Goal: Check status

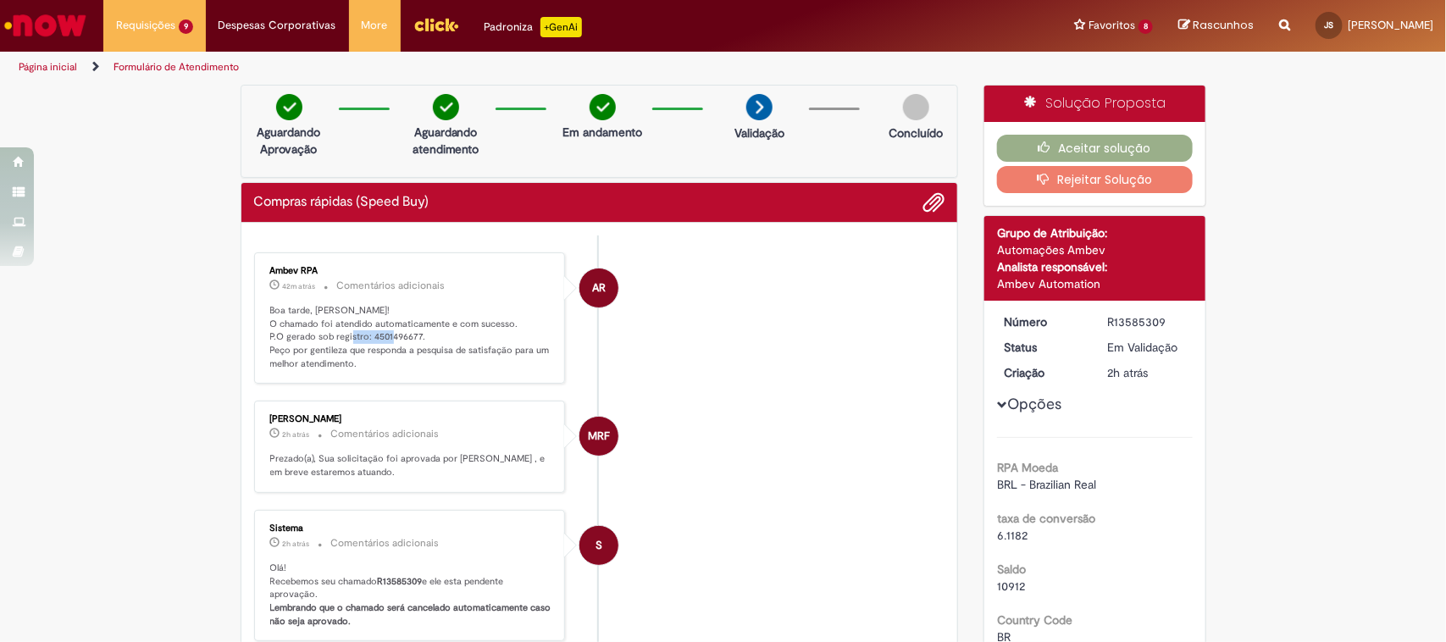
drag, startPoint x: 365, startPoint y: 335, endPoint x: 409, endPoint y: 333, distance: 44.1
click at [409, 333] on p "Boa tarde, [PERSON_NAME]! O chamado foi atendido automaticamente e com sucesso.…" at bounding box center [411, 337] width 282 height 67
copy p "4501496677"
drag, startPoint x: 371, startPoint y: 589, endPoint x: 416, endPoint y: 598, distance: 45.7
click at [415, 600] on p "Olá! Recebemos seu chamado R13585309 e ele esta pendente aprovação. Lembrando q…" at bounding box center [411, 594] width 282 height 67
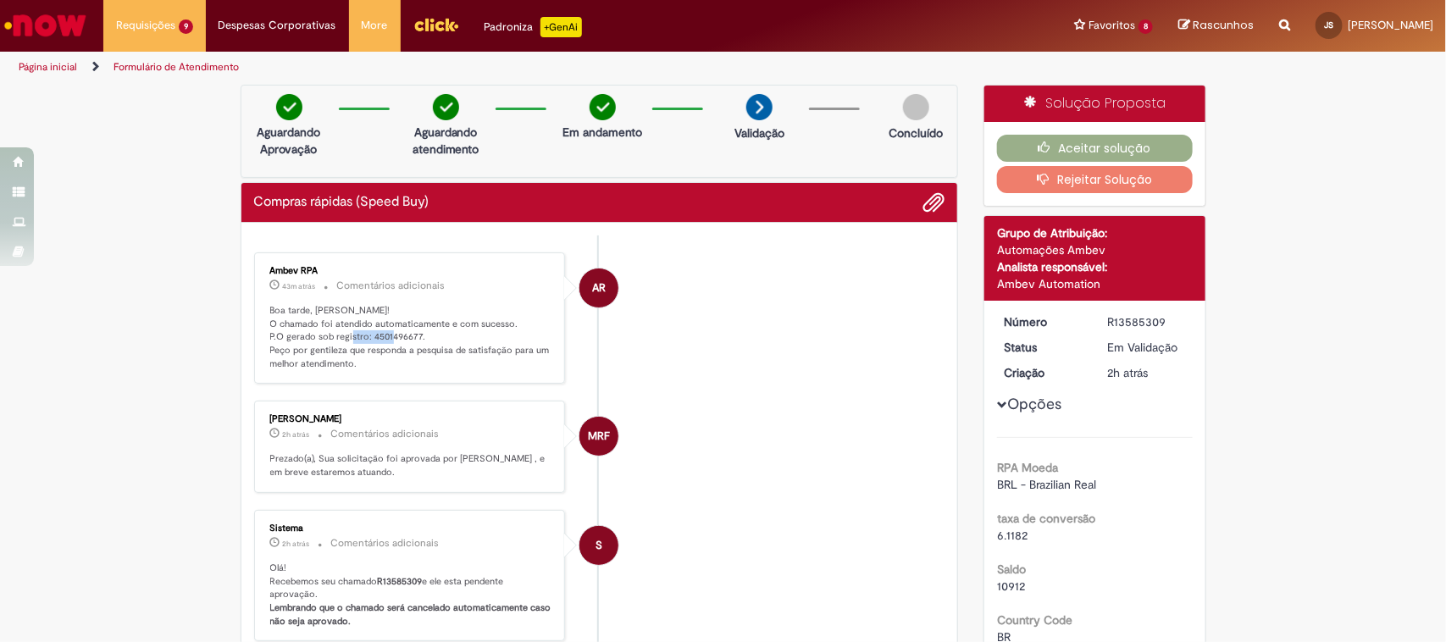
click at [417, 598] on p "Olá! Recebemos seu chamado R13585309 e ele esta pendente aprovação. Lembrando q…" at bounding box center [411, 594] width 282 height 67
click at [415, 588] on b "R13585309" at bounding box center [400, 581] width 45 height 13
drag, startPoint x: 416, startPoint y: 589, endPoint x: 369, endPoint y: 594, distance: 46.8
click at [369, 594] on p "Olá! Recebemos seu chamado R13585309 e ele esta pendente aprovação. Lembrando q…" at bounding box center [411, 594] width 282 height 67
copy p "R13585309"
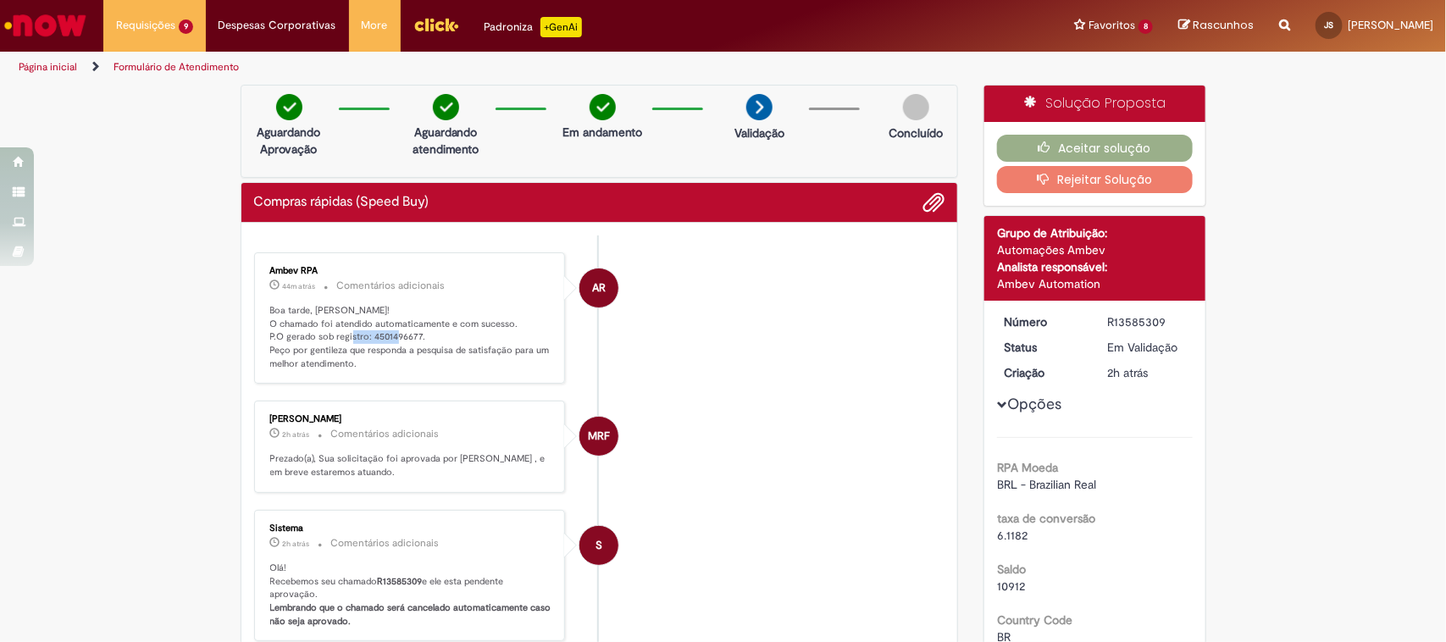
drag, startPoint x: 368, startPoint y: 337, endPoint x: 413, endPoint y: 340, distance: 45.0
click at [413, 340] on p "Boa tarde, [PERSON_NAME]! O chamado foi atendido automaticamente e com sucesso.…" at bounding box center [411, 337] width 282 height 67
copy p "4501496677."
